Goal: Task Accomplishment & Management: Manage account settings

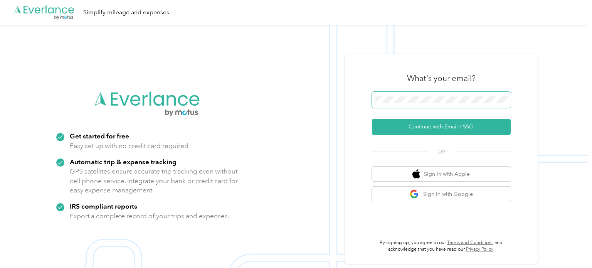
click at [460, 105] on span at bounding box center [441, 100] width 139 height 16
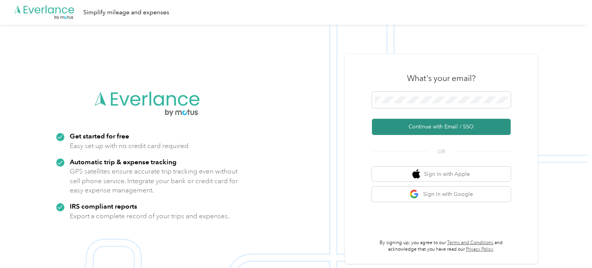
click at [448, 130] on button "Continue with Email / SSO" at bounding box center [441, 127] width 139 height 16
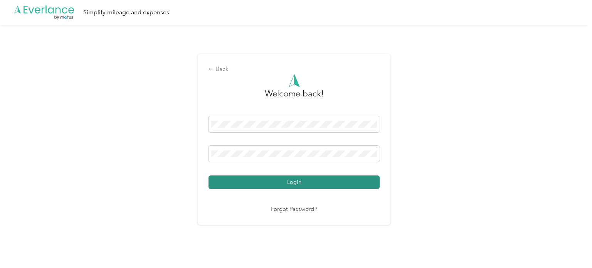
click at [291, 179] on button "Login" at bounding box center [294, 181] width 171 height 13
